Goal: Information Seeking & Learning: Learn about a topic

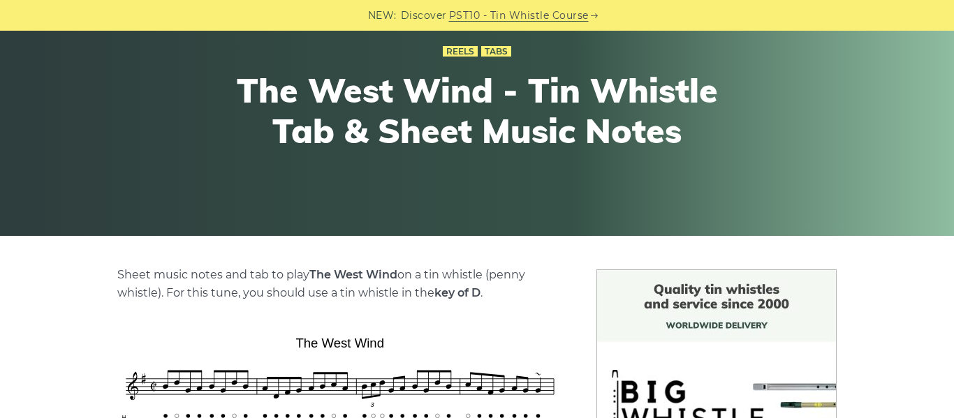
scroll to position [131, 0]
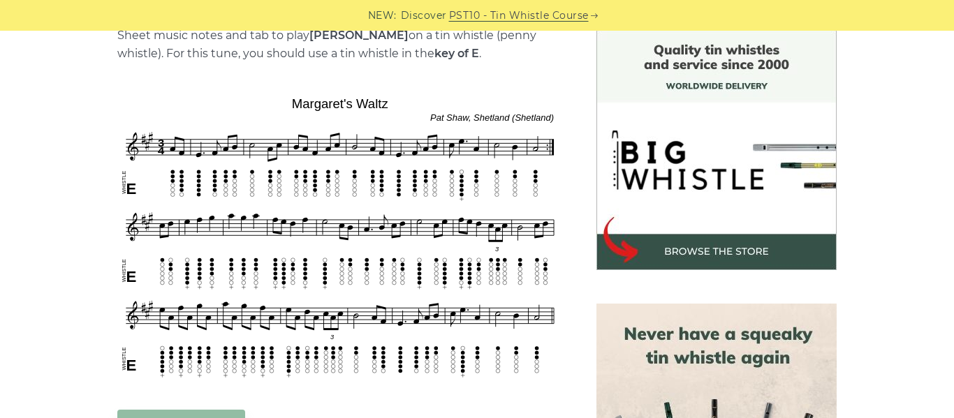
scroll to position [368, 0]
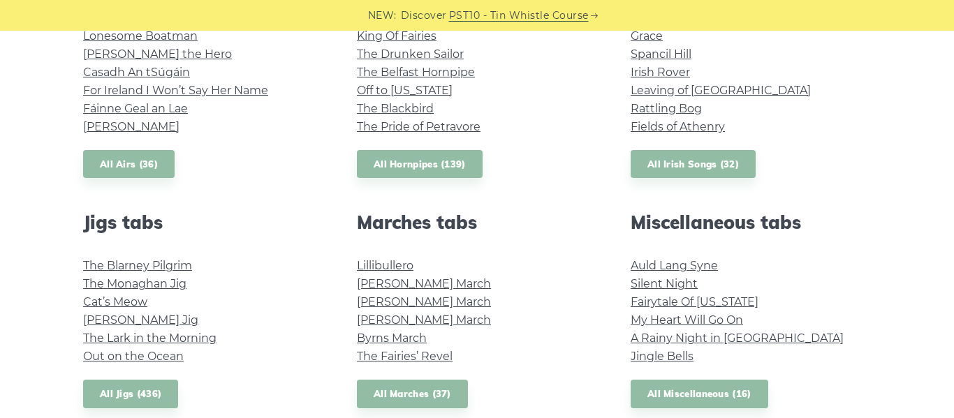
scroll to position [621, 0]
click at [164, 362] on link "Out on the Ocean" at bounding box center [133, 355] width 101 height 13
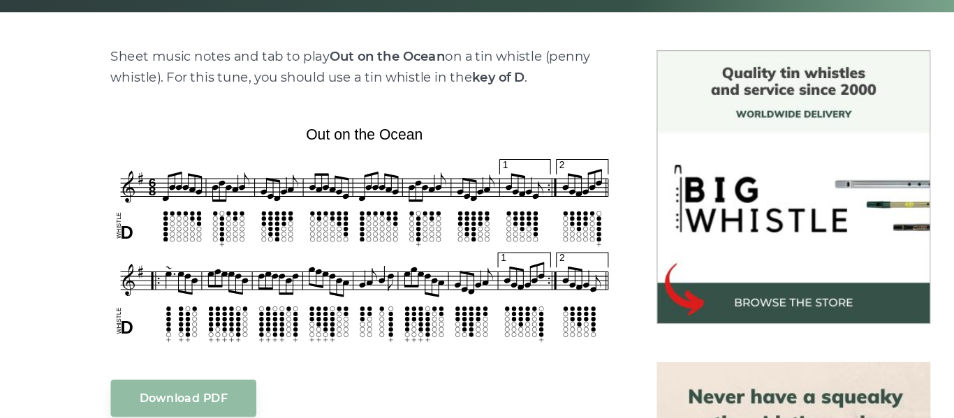
scroll to position [305, 0]
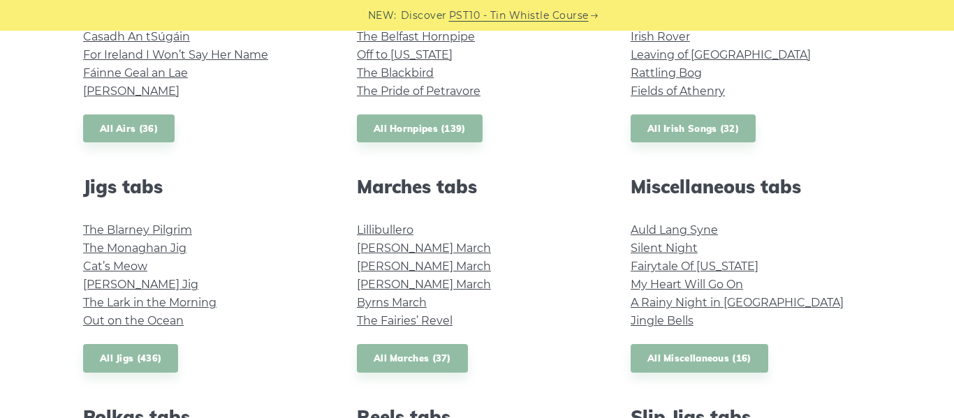
scroll to position [657, 0]
click at [650, 284] on link "My Heart Will Go On" at bounding box center [687, 283] width 112 height 13
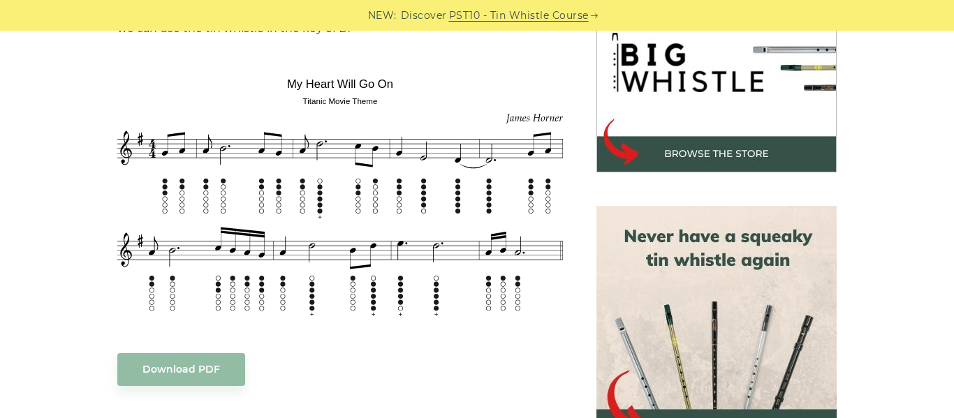
scroll to position [469, 0]
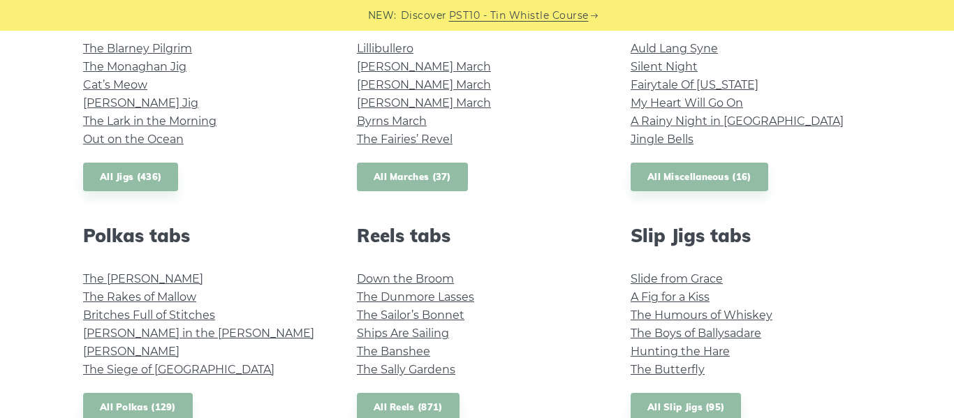
scroll to position [845, 0]
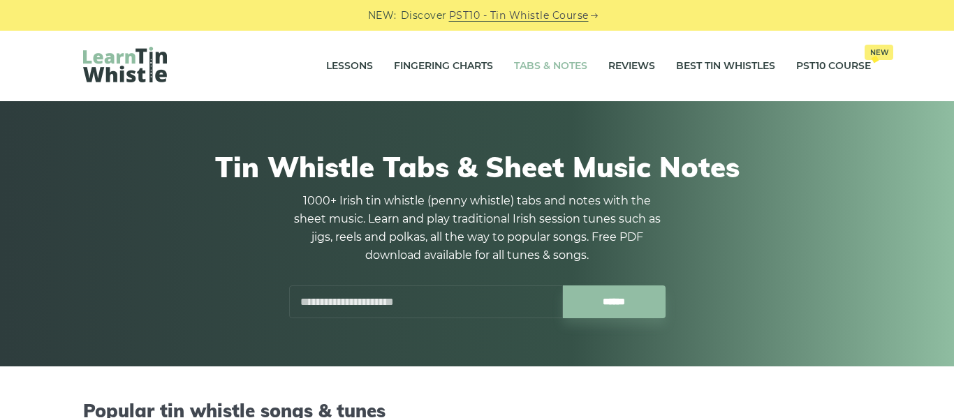
scroll to position [845, 0]
